Goal: Task Accomplishment & Management: Manage account settings

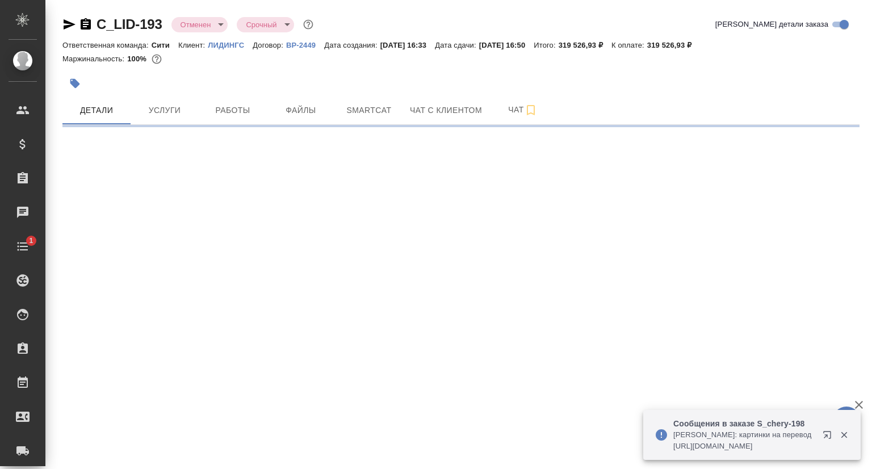
select select "RU"
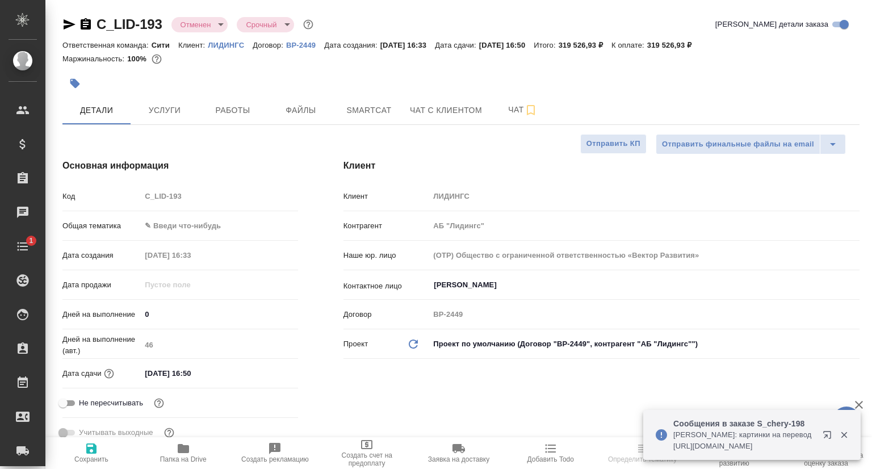
type textarea "x"
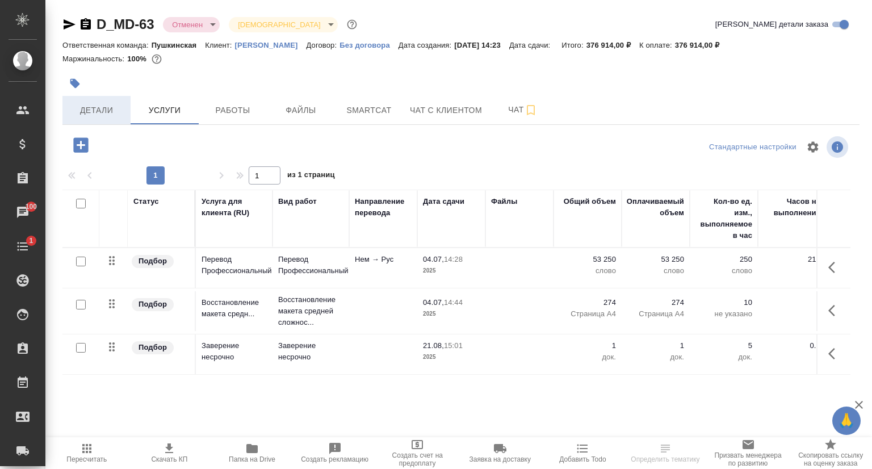
click at [108, 115] on span "Детали" at bounding box center [96, 110] width 55 height 14
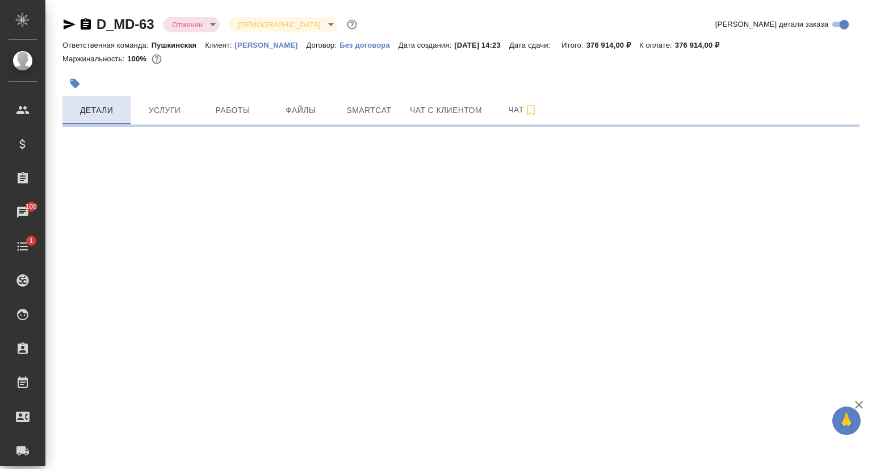
select select "RU"
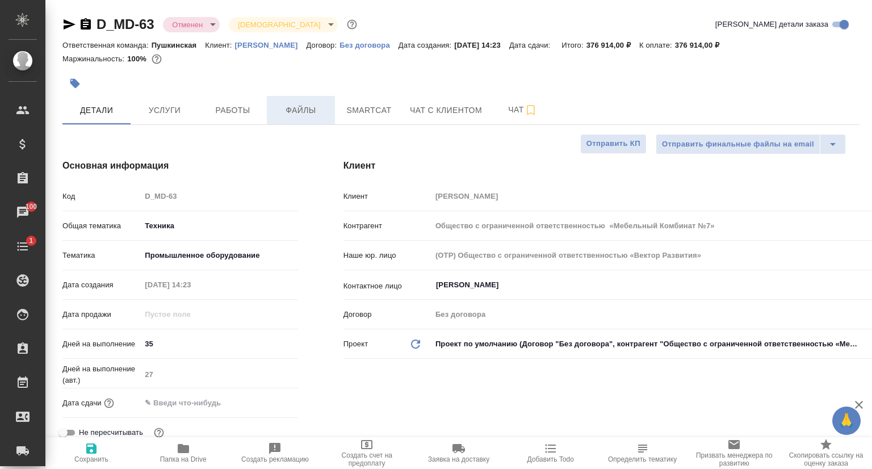
type textarea "x"
click at [134, 194] on div "Код D_MD-63" at bounding box center [180, 196] width 236 height 20
type textarea "x"
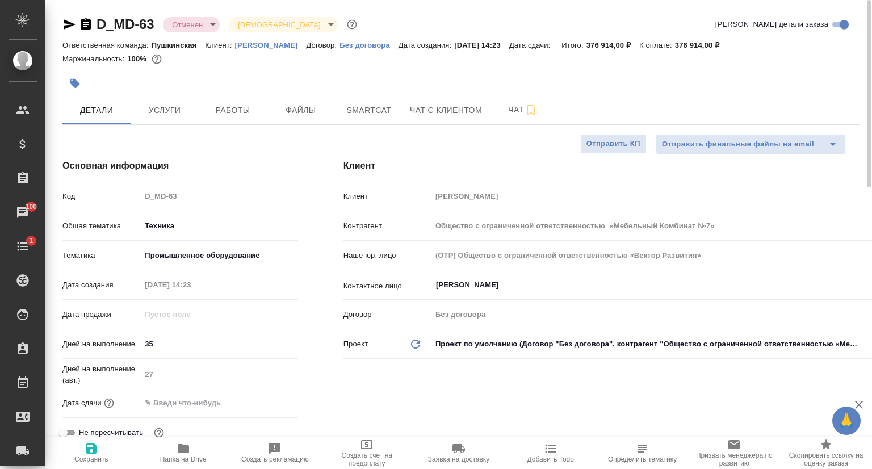
type textarea "x"
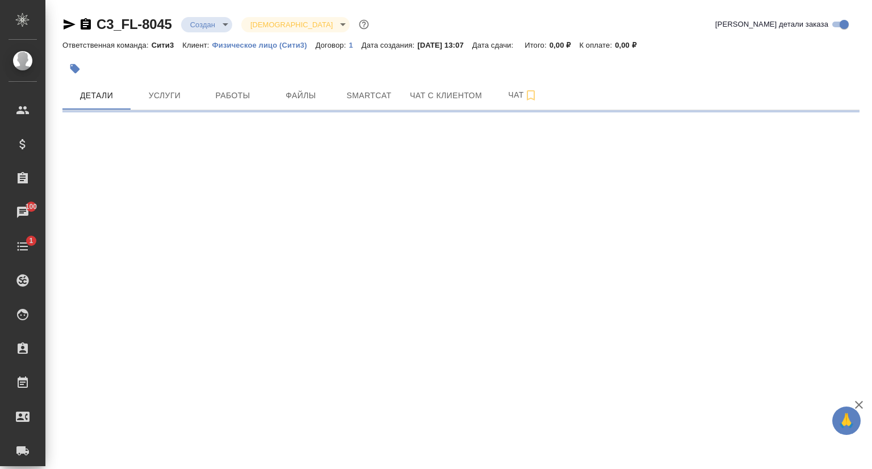
select select "RU"
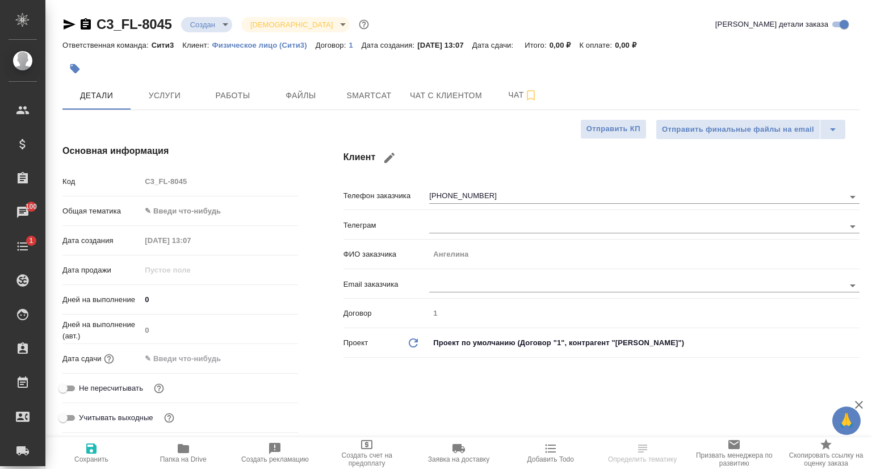
type textarea "x"
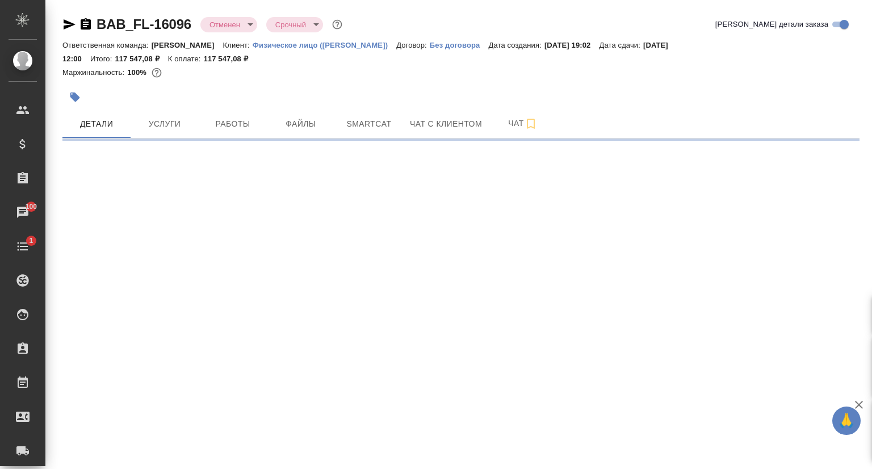
select select "RU"
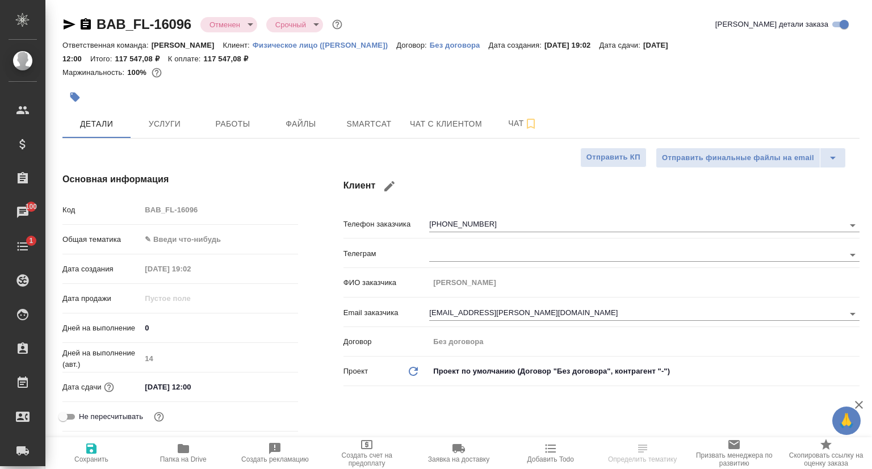
type textarea "x"
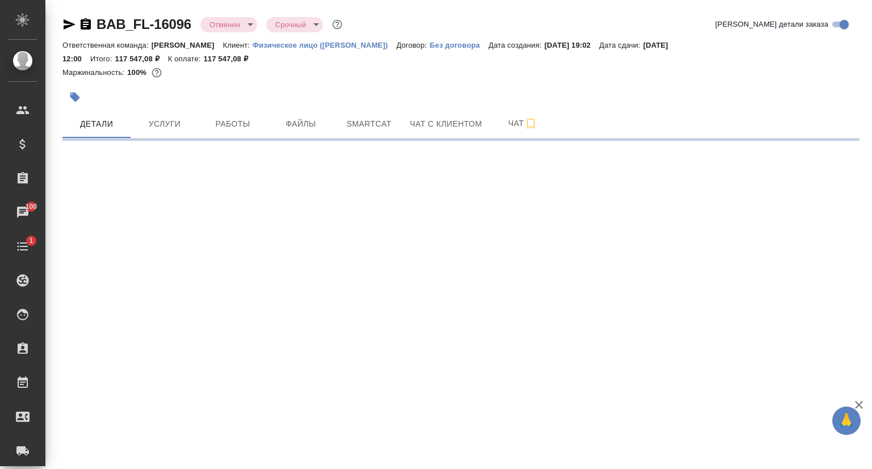
select select "RU"
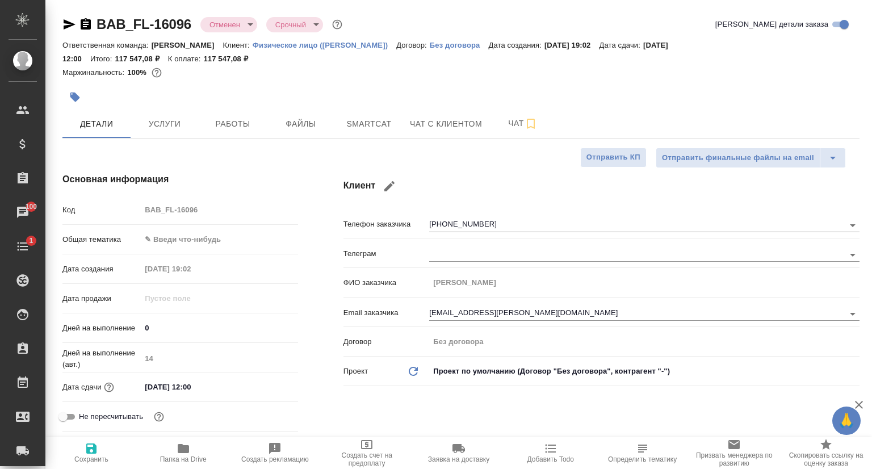
type textarea "x"
click at [139, 211] on div "Код BAB_FL-16096" at bounding box center [180, 210] width 236 height 20
type textarea "x"
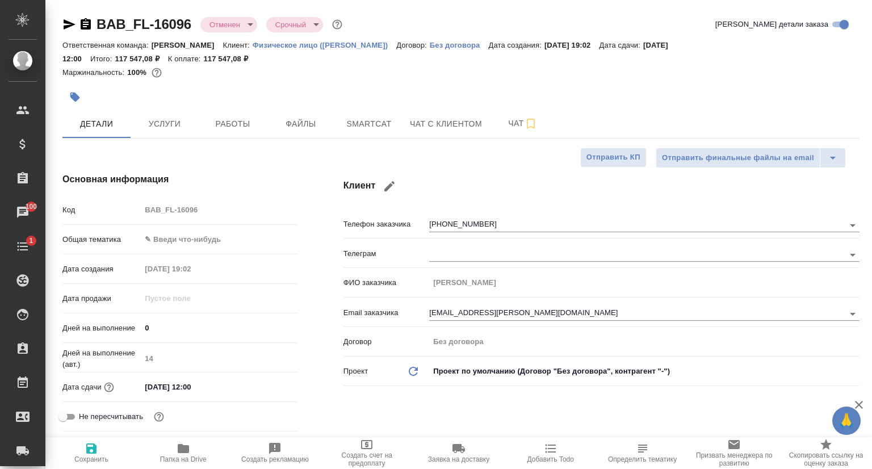
type textarea "x"
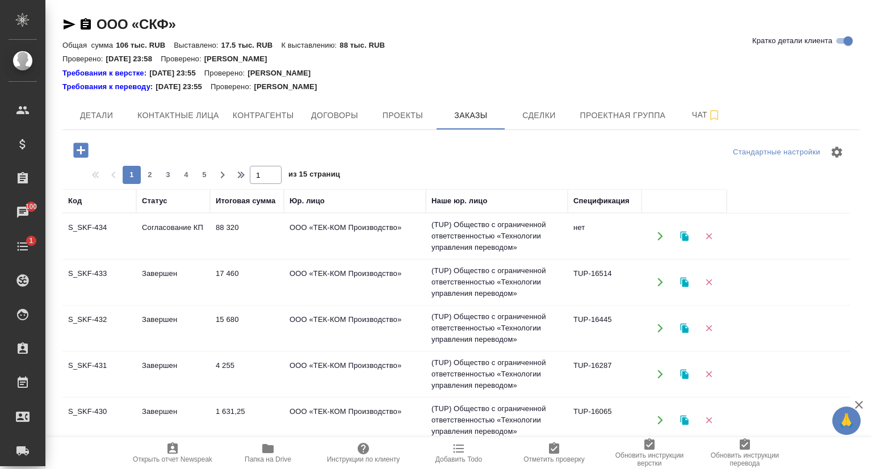
click at [113, 225] on td "S_SKF-434" at bounding box center [99, 236] width 74 height 40
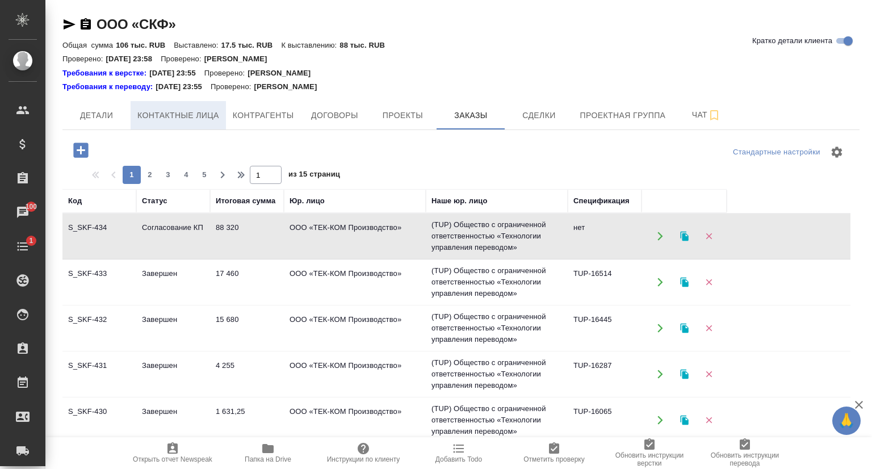
click at [172, 113] on span "Контактные лица" at bounding box center [178, 115] width 82 height 14
select select "RU"
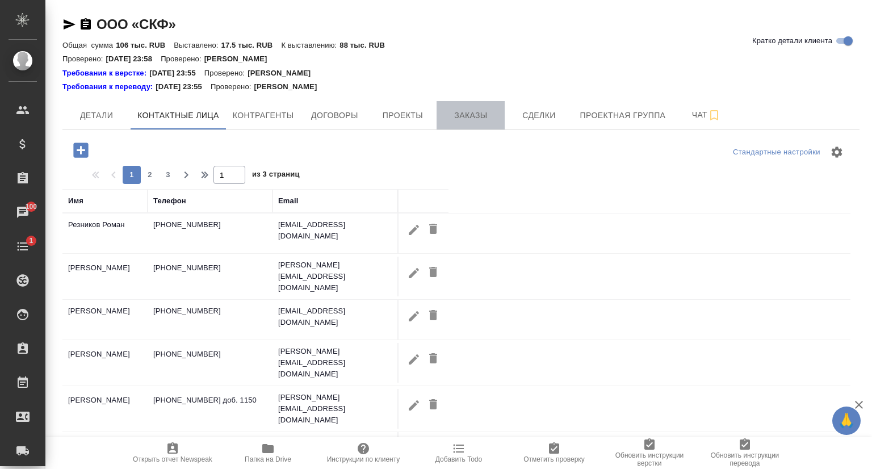
click at [486, 120] on span "Заказы" at bounding box center [471, 115] width 55 height 14
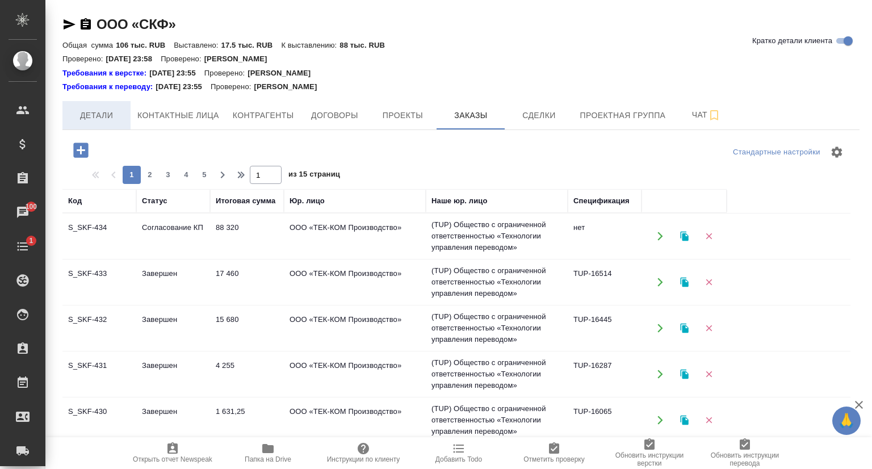
click at [104, 112] on span "Детали" at bounding box center [96, 115] width 55 height 14
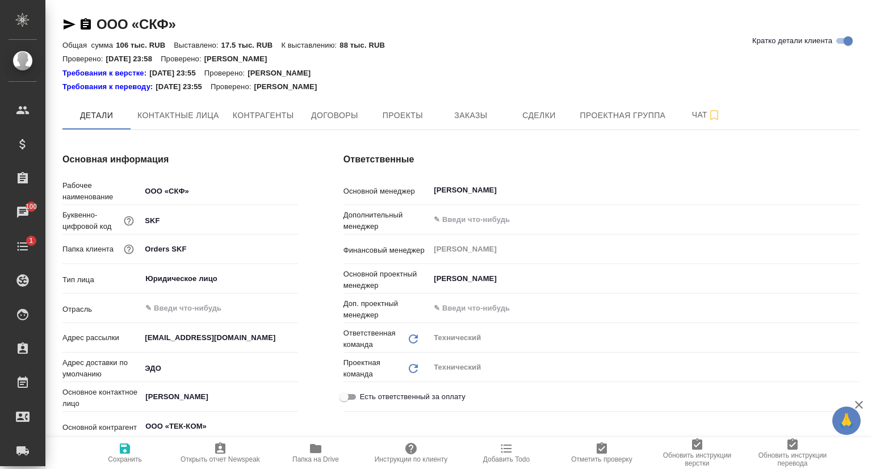
type textarea "x"
click at [158, 106] on button "Контактные лица" at bounding box center [178, 115] width 95 height 28
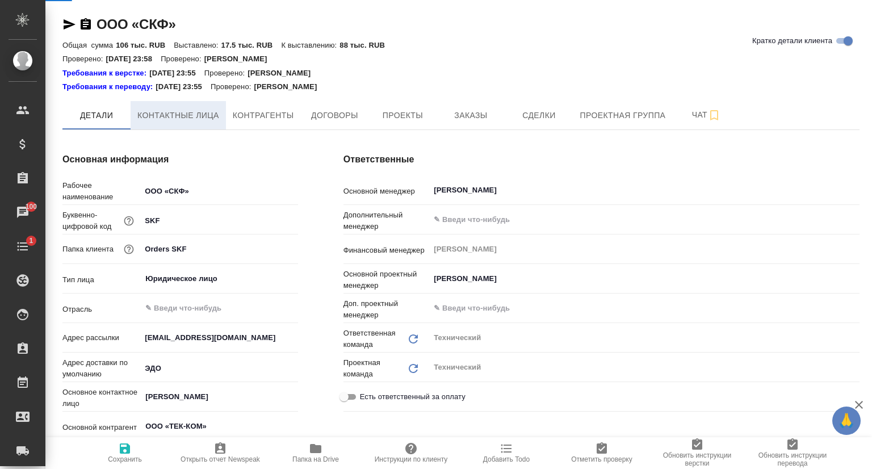
select select "RU"
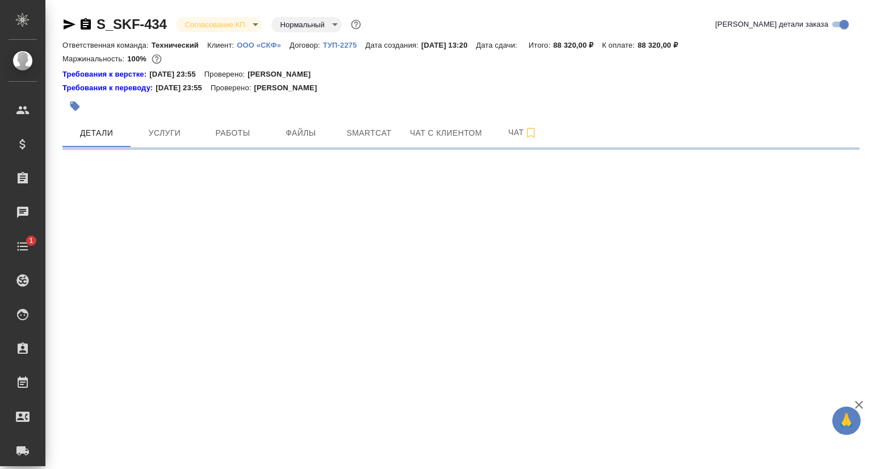
select select "RU"
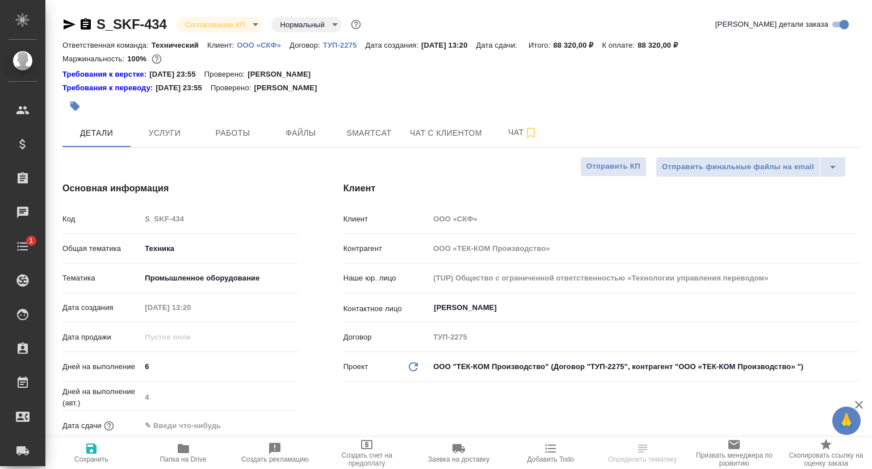
type input "Белякова Юлия"
type input "Сеитов Павел"
type textarea "x"
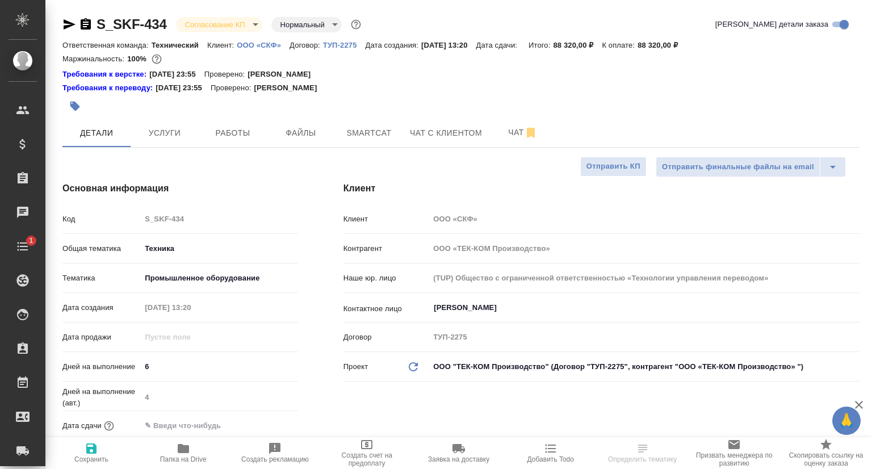
type textarea "x"
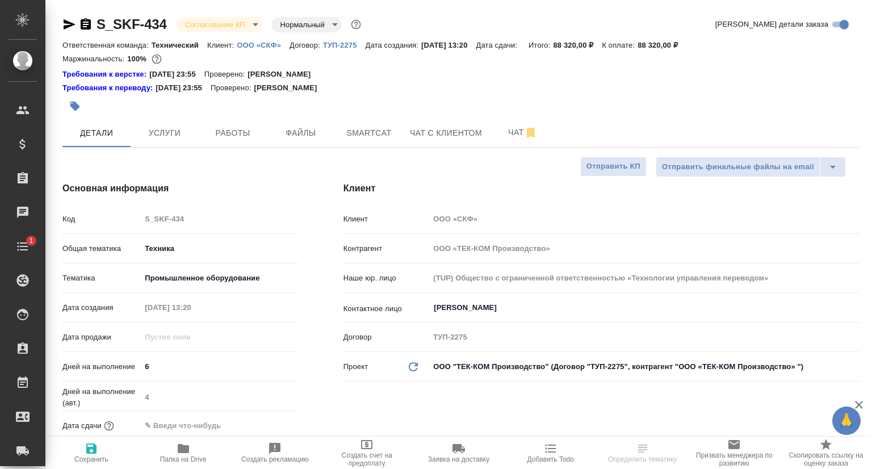
type textarea "x"
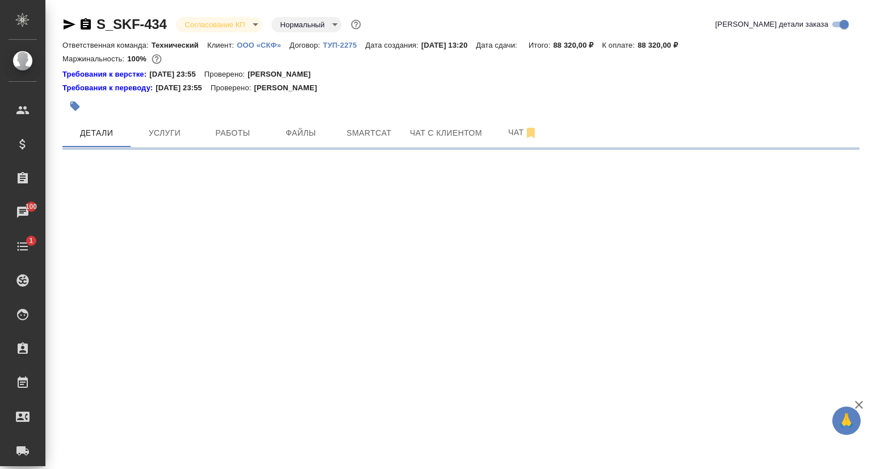
select select "RU"
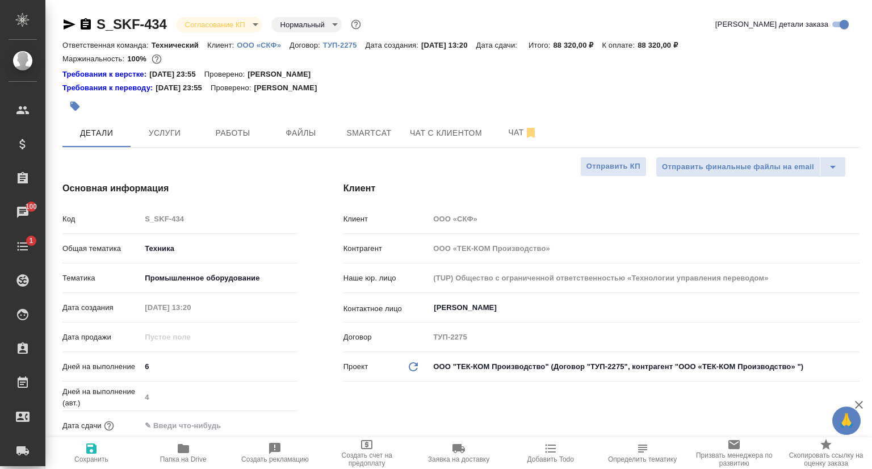
type textarea "x"
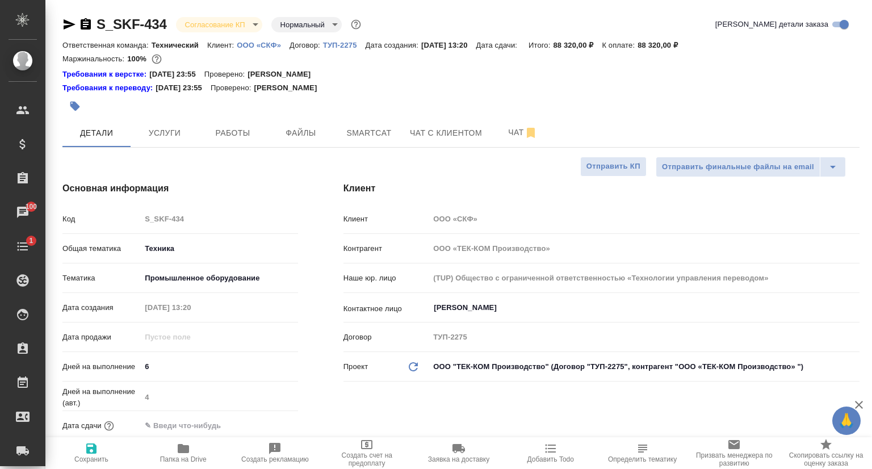
type textarea "x"
click at [173, 121] on button "Услуги" at bounding box center [165, 133] width 68 height 28
